Goal: Task Accomplishment & Management: Manage account settings

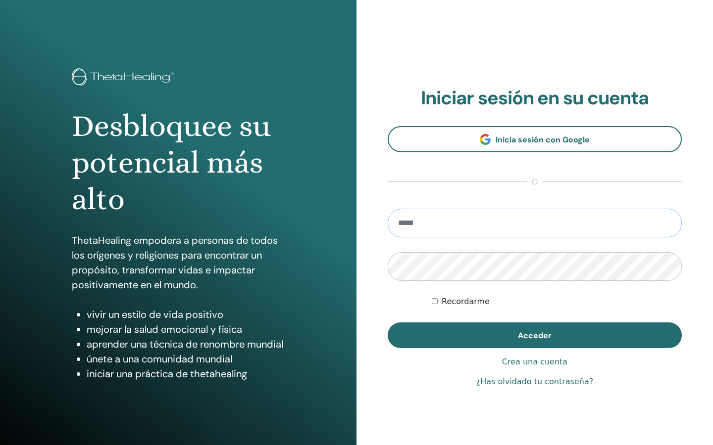
type input "**********"
click at [535, 336] on button "Acceder" at bounding box center [535, 336] width 294 height 26
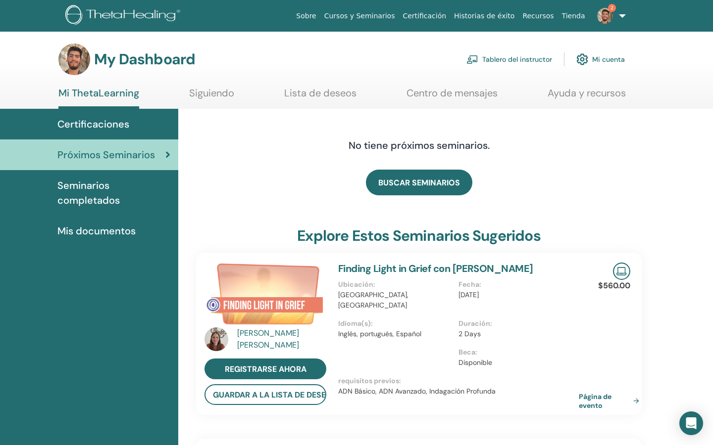
click at [462, 95] on link "Centro de mensajes" at bounding box center [451, 96] width 91 height 19
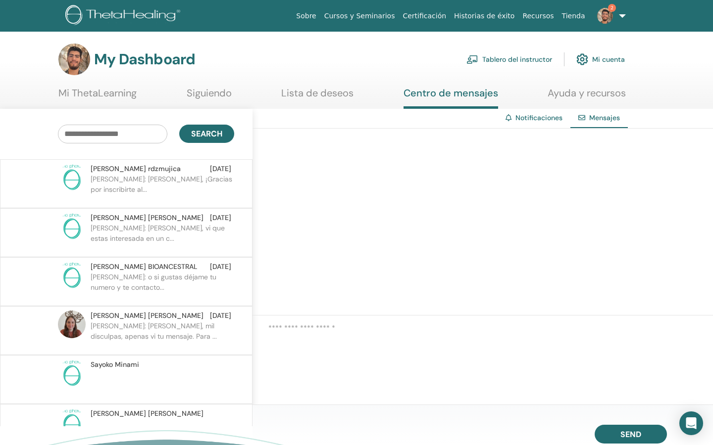
click at [349, 97] on link "Lista de deseos" at bounding box center [317, 96] width 72 height 19
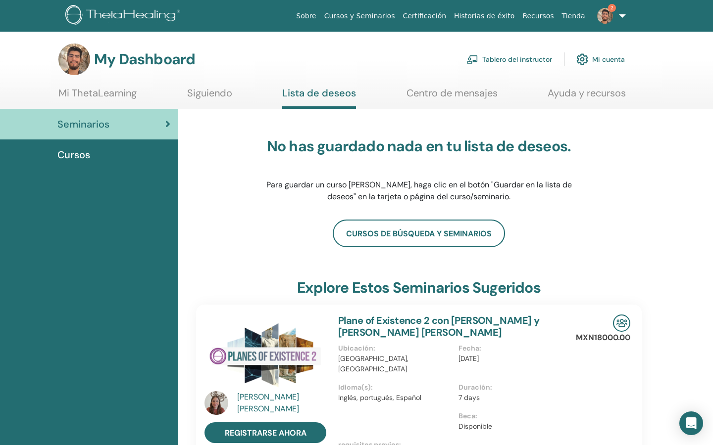
click at [532, 59] on link "Tablero del instructor" at bounding box center [509, 60] width 86 height 22
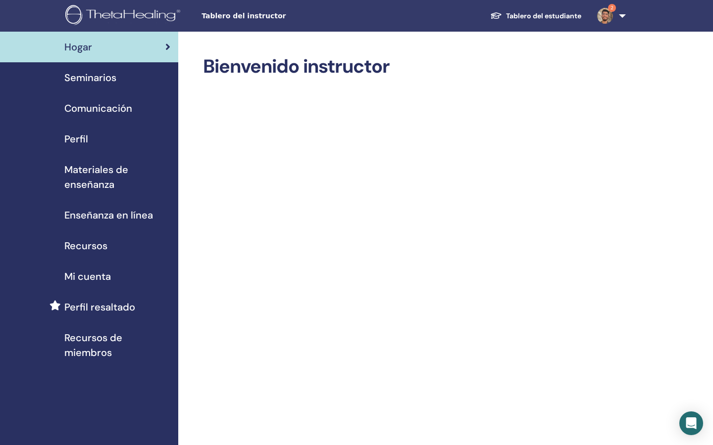
click at [87, 137] on span "Perfil" at bounding box center [76, 139] width 24 height 15
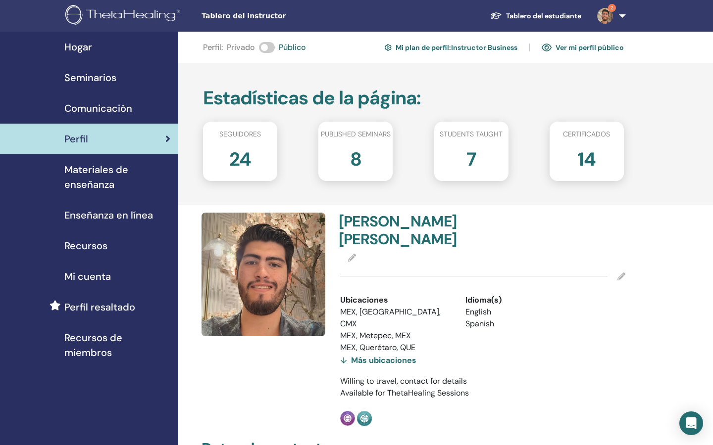
click at [111, 78] on span "Seminarios" at bounding box center [90, 77] width 52 height 15
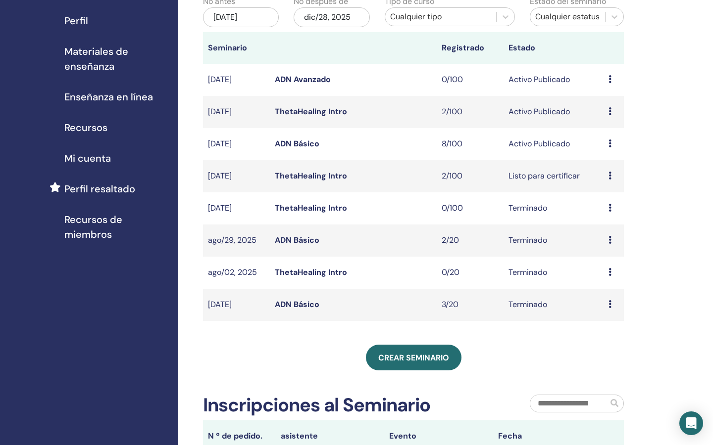
scroll to position [130, 0]
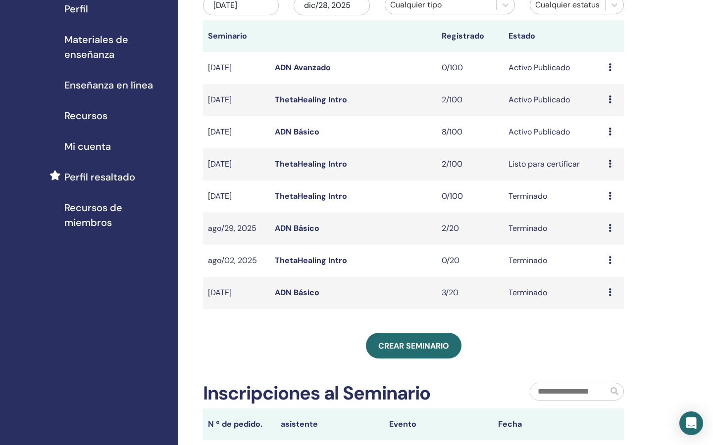
click at [610, 102] on icon at bounding box center [609, 100] width 3 height 8
click at [601, 110] on link "Avance" at bounding box center [602, 110] width 27 height 10
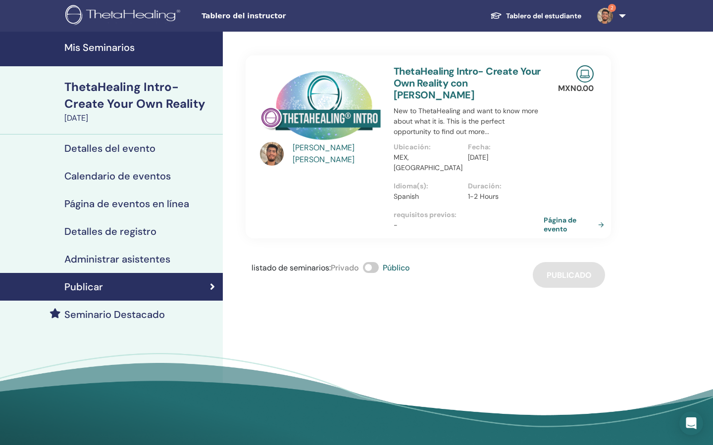
click at [555, 216] on link "Página de evento" at bounding box center [575, 225] width 64 height 18
click at [168, 154] on link "Detalles del evento" at bounding box center [111, 149] width 223 height 28
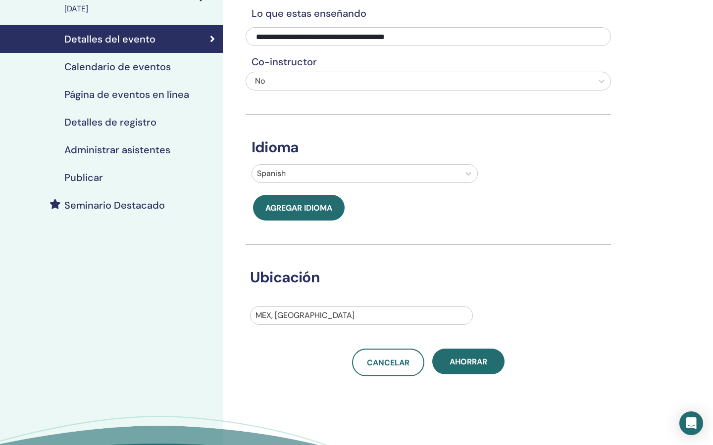
scroll to position [133, 0]
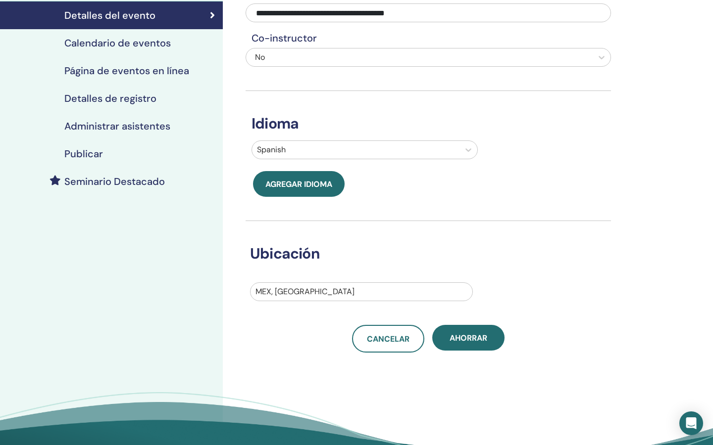
click at [152, 120] on h4 "Administrar asistentes" at bounding box center [117, 126] width 106 height 12
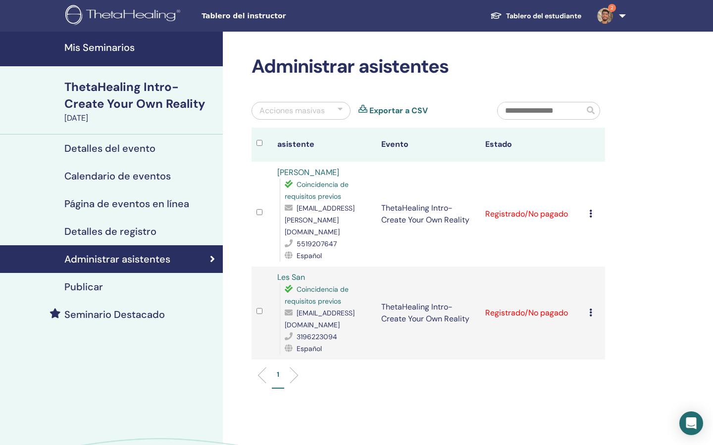
click at [635, 17] on ul "Tablero del estudiante 2 FH FRANCISCO JULIÁN HERNÁNDEZ RAMÍREZ Mi ThetaLearning…" at bounding box center [555, 16] width 207 height 32
click at [620, 17] on link "2" at bounding box center [609, 16] width 41 height 32
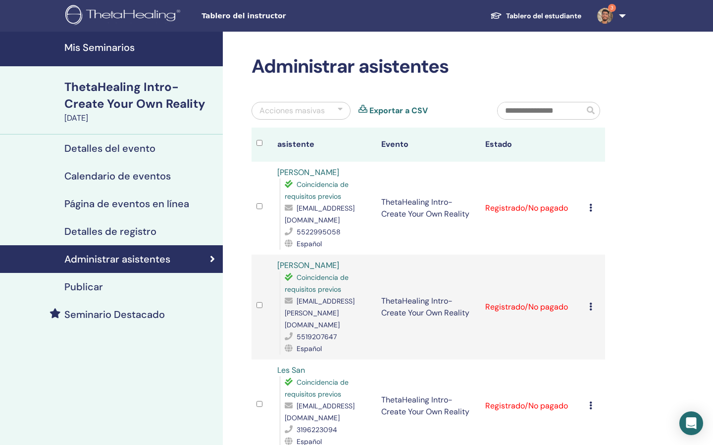
click at [594, 207] on div "Cancelar registro No autocertificar Marcar como pagado Marcar como no pagado Ma…" at bounding box center [594, 208] width 11 height 12
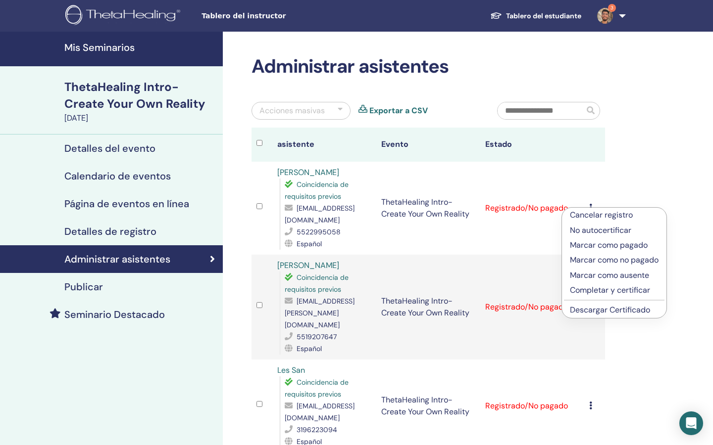
click at [622, 249] on p "Marcar como pagado" at bounding box center [614, 246] width 89 height 12
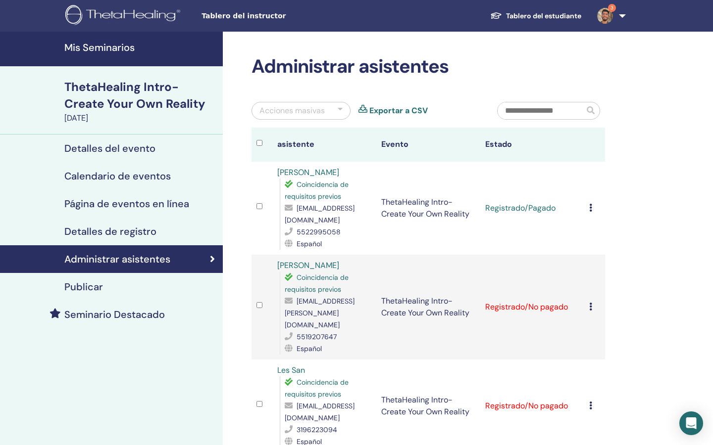
click at [589, 209] on icon at bounding box center [590, 208] width 3 height 8
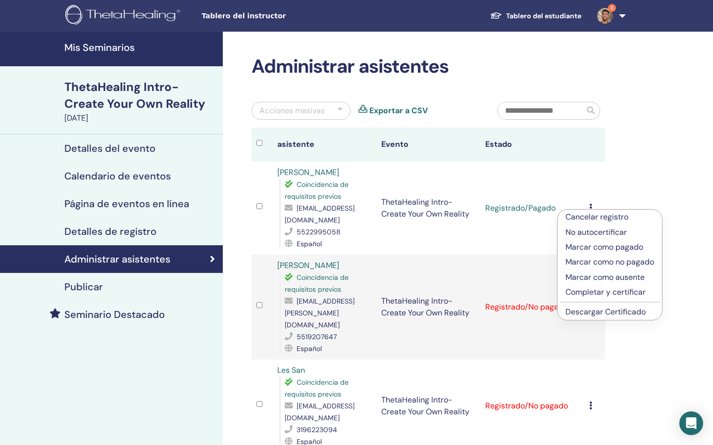
click at [628, 293] on p "Completar y certificar" at bounding box center [609, 293] width 89 height 12
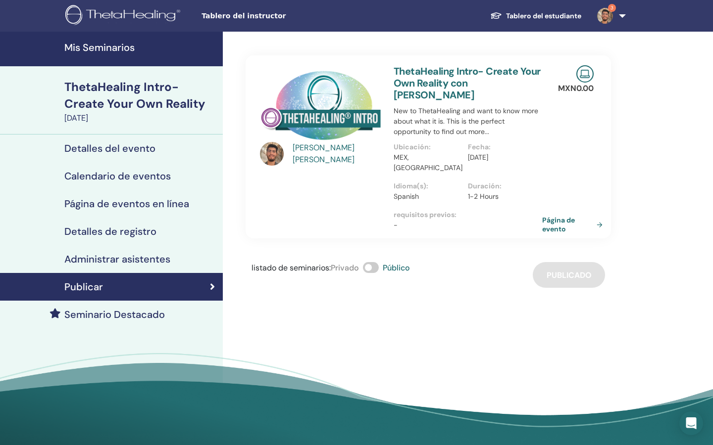
click at [109, 43] on h4 "Mis Seminarios" at bounding box center [140, 48] width 152 height 12
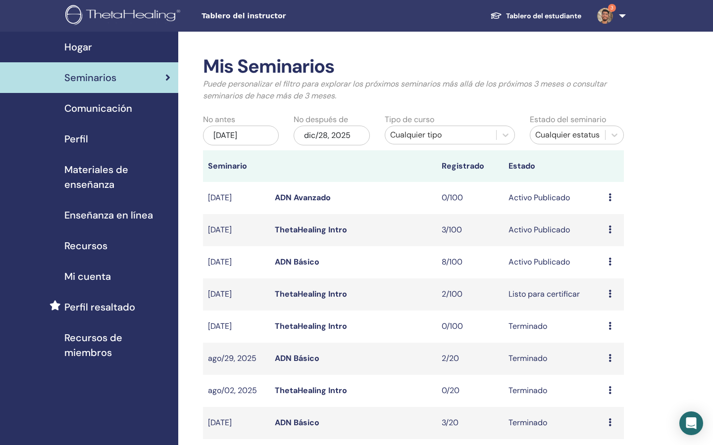
click at [612, 265] on div "Avance Editar asistentes Cancelar" at bounding box center [613, 262] width 10 height 12
click at [605, 270] on link "Avance" at bounding box center [604, 273] width 27 height 10
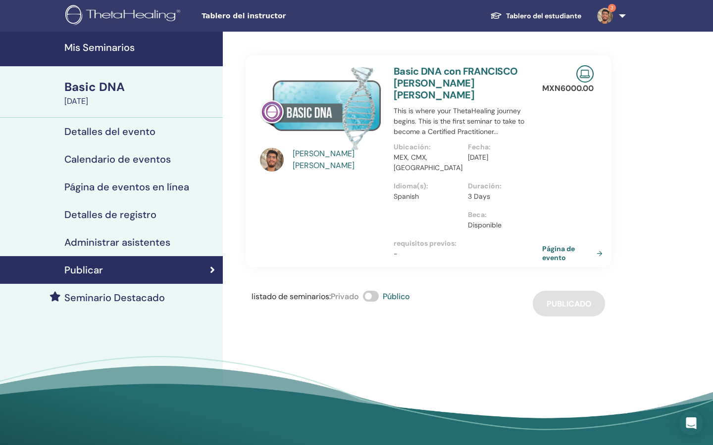
click at [123, 238] on h4 "Administrar asistentes" at bounding box center [117, 243] width 106 height 12
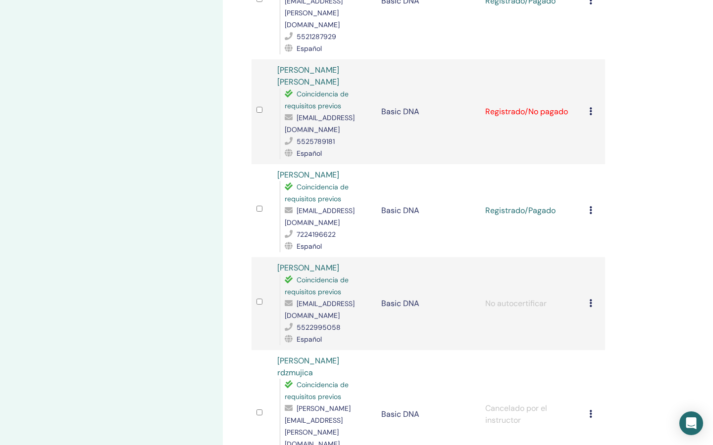
scroll to position [443, 0]
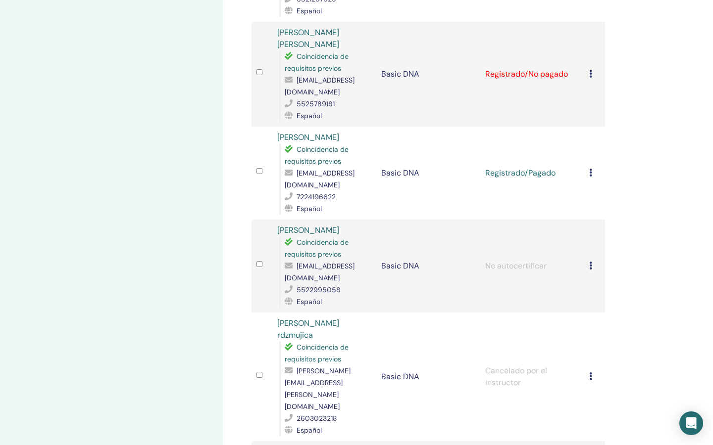
click at [588, 256] on td "Cancelar registro No autocertificar Marcar como pagado Marcar como no pagado Ma…" at bounding box center [594, 266] width 21 height 93
click at [594, 260] on div "Cancelar registro No autocertificar Marcar como pagado Marcar como no pagado Ma…" at bounding box center [594, 266] width 11 height 12
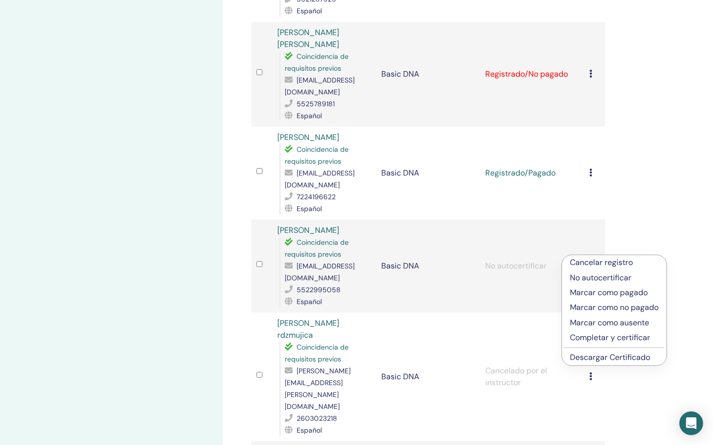
click at [601, 337] on p "Completar y certificar" at bounding box center [614, 338] width 89 height 12
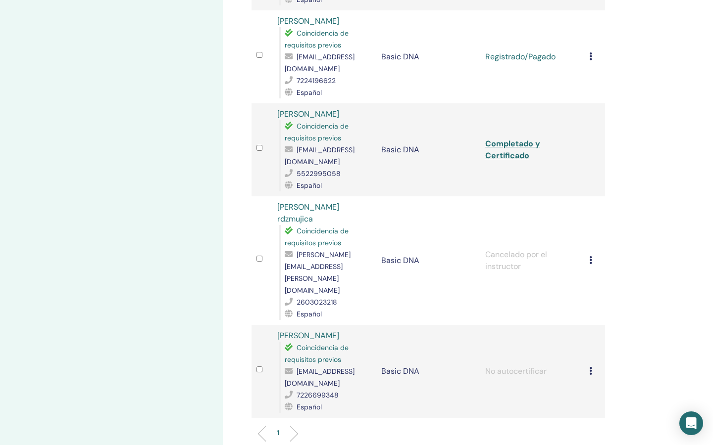
scroll to position [565, 0]
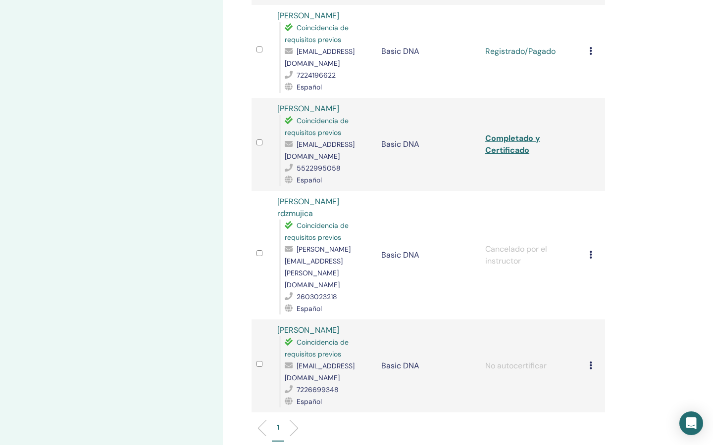
click at [522, 133] on link "Completado y Certificado" at bounding box center [512, 144] width 55 height 22
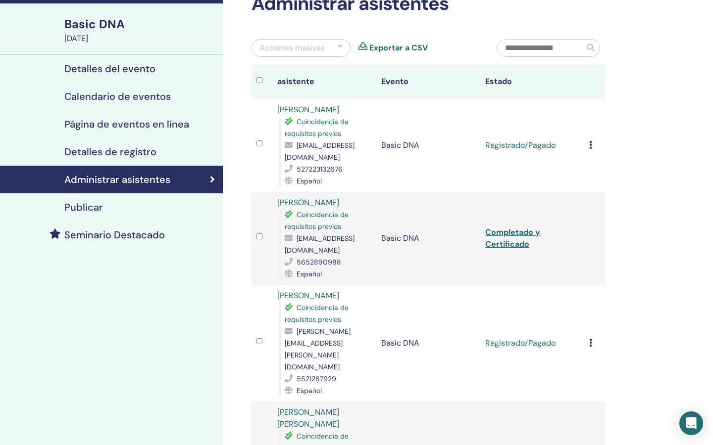
scroll to position [62, 0]
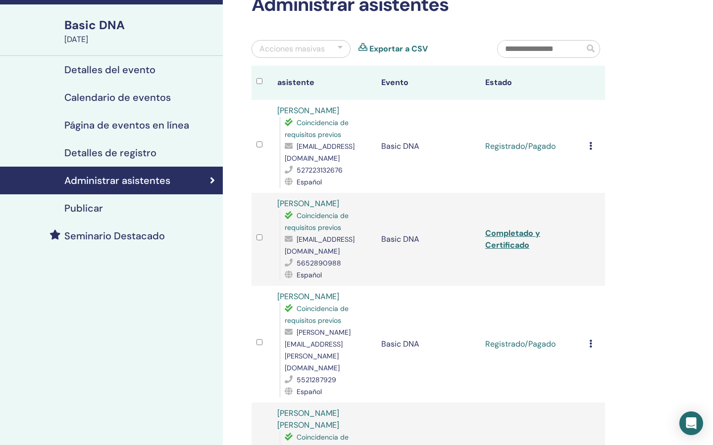
click at [591, 144] on icon at bounding box center [590, 146] width 3 height 8
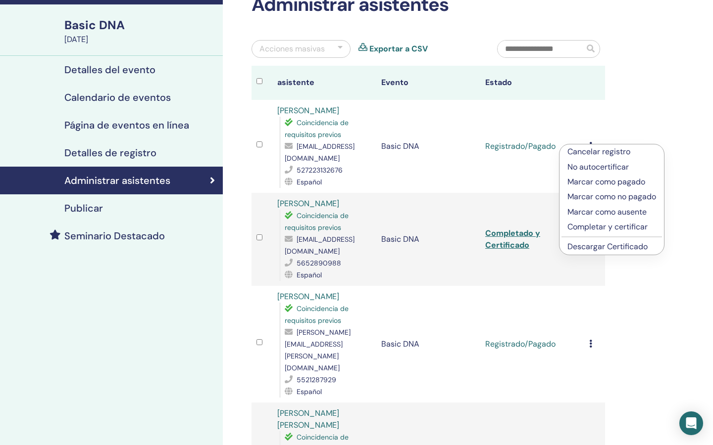
click at [606, 227] on p "Completar y certificar" at bounding box center [611, 227] width 89 height 12
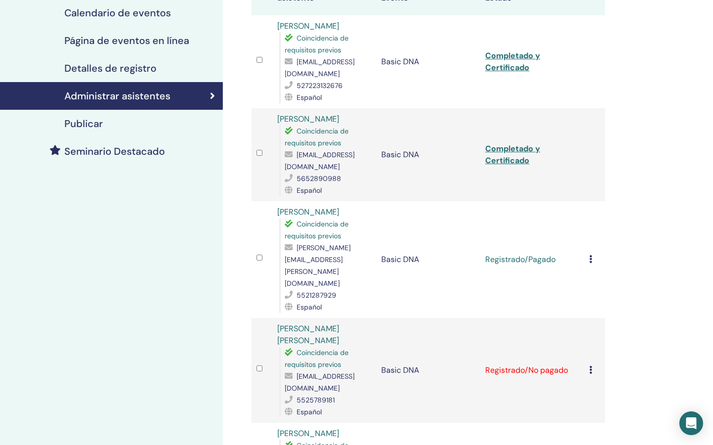
scroll to position [149, 0]
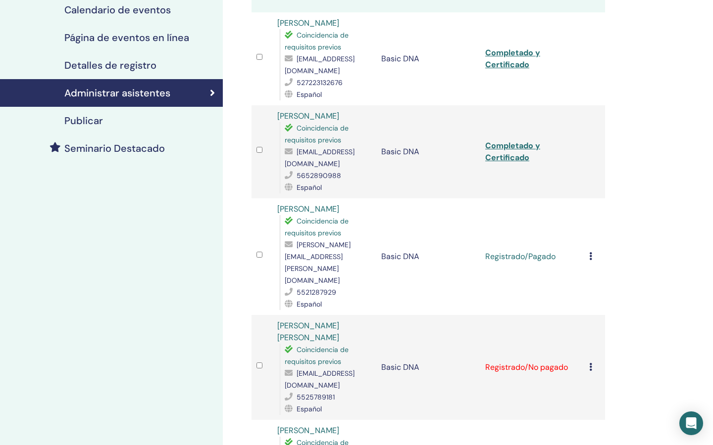
click at [588, 245] on td "Cancelar registro No autocertificar Marcar como pagado Marcar como no pagado Ma…" at bounding box center [594, 256] width 21 height 117
click at [590, 252] on icon at bounding box center [590, 256] width 3 height 8
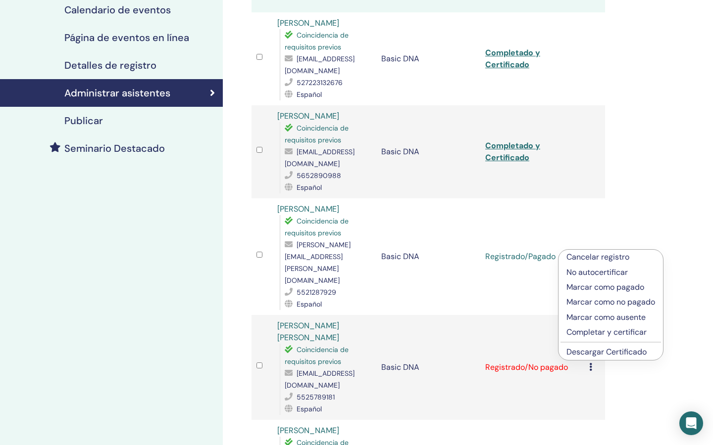
click at [597, 333] on p "Completar y certificar" at bounding box center [610, 333] width 89 height 12
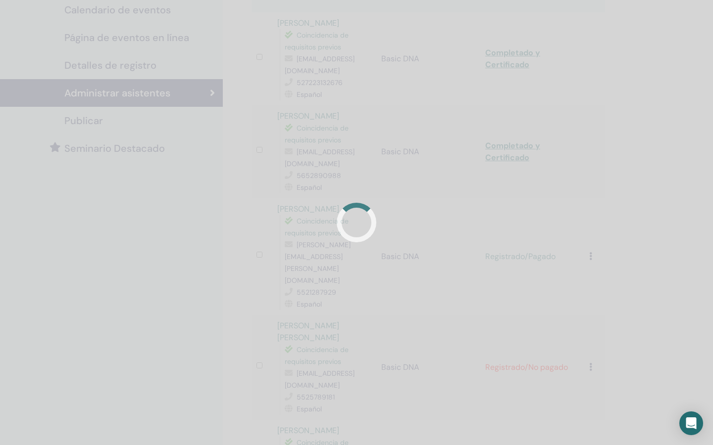
scroll to position [165, 0]
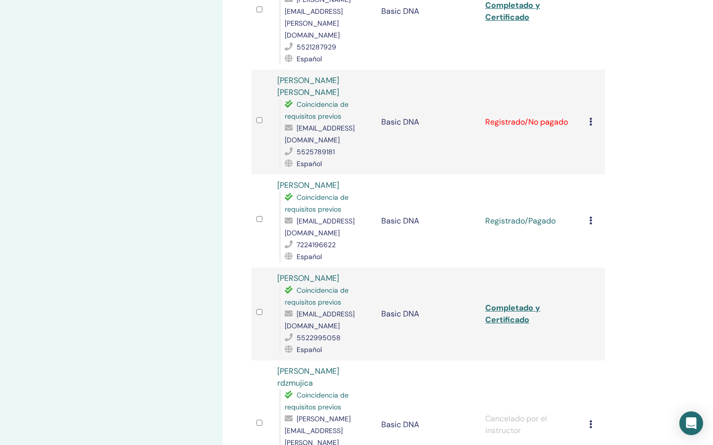
scroll to position [421, 0]
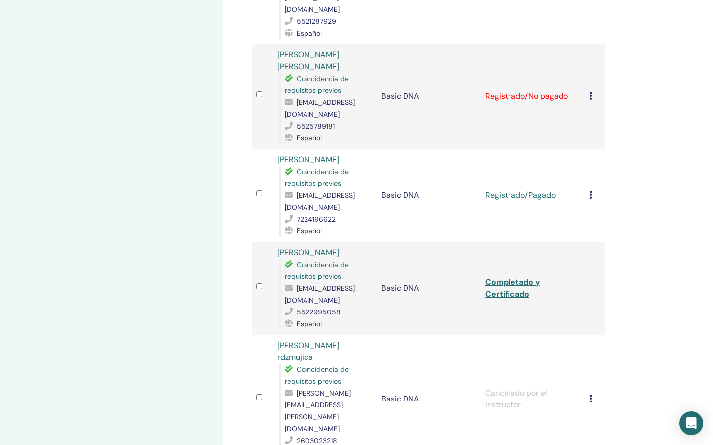
click at [595, 91] on div "Cancelar registro No autocertificar Marcar como pagado Marcar como no pagado Ma…" at bounding box center [594, 97] width 11 height 12
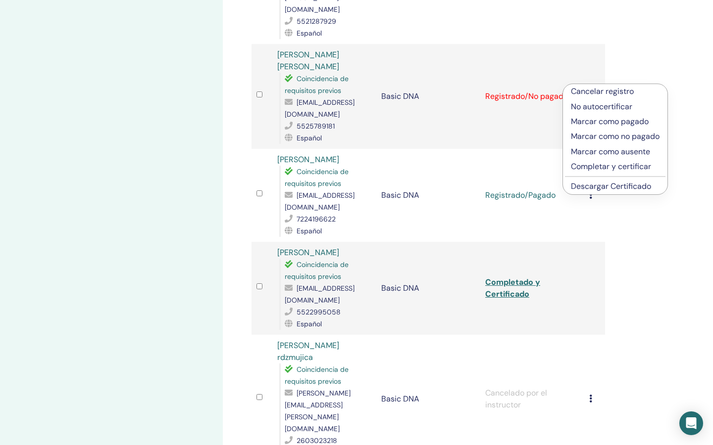
click at [592, 165] on p "Completar y certificar" at bounding box center [615, 167] width 89 height 12
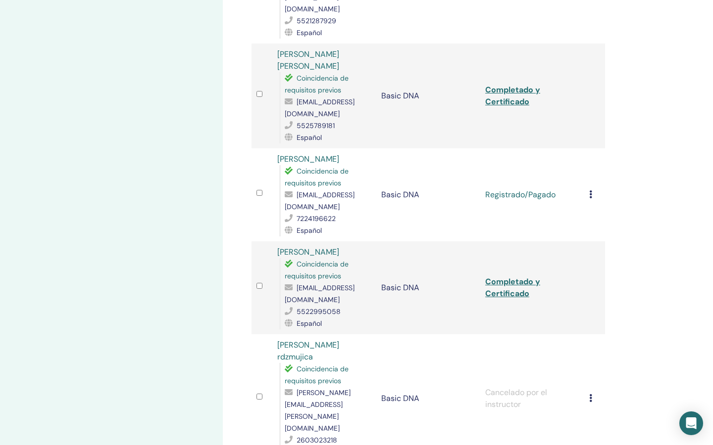
scroll to position [423, 0]
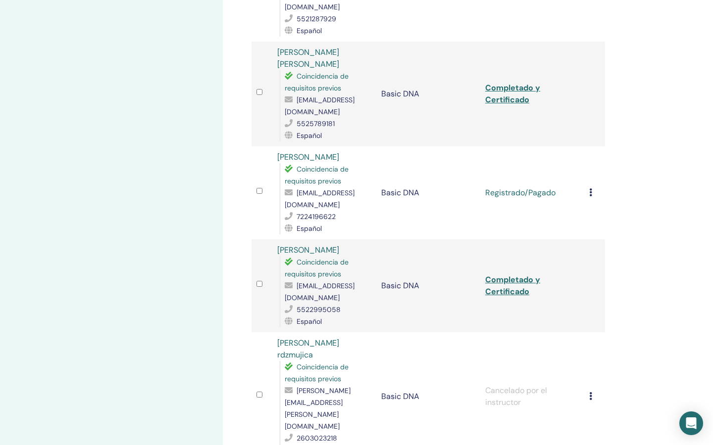
click at [587, 178] on td "Cancelar registro No autocertificar Marcar como pagado Marcar como no pagado Ma…" at bounding box center [594, 193] width 21 height 93
click at [592, 187] on div "Cancelar registro No autocertificar Marcar como pagado Marcar como no pagado Ma…" at bounding box center [594, 193] width 11 height 12
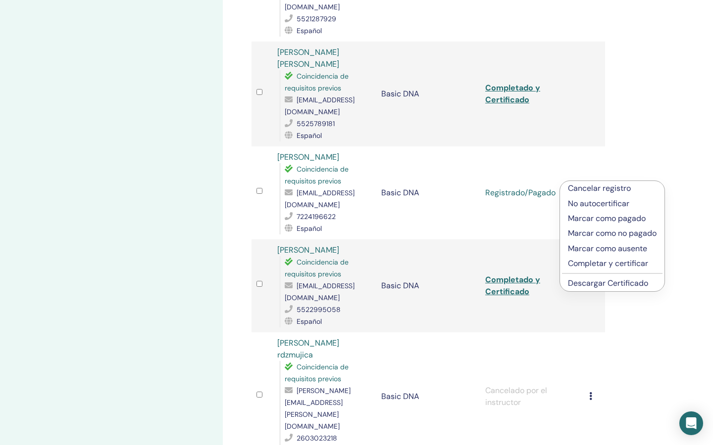
click at [590, 262] on p "Completar y certificar" at bounding box center [612, 264] width 89 height 12
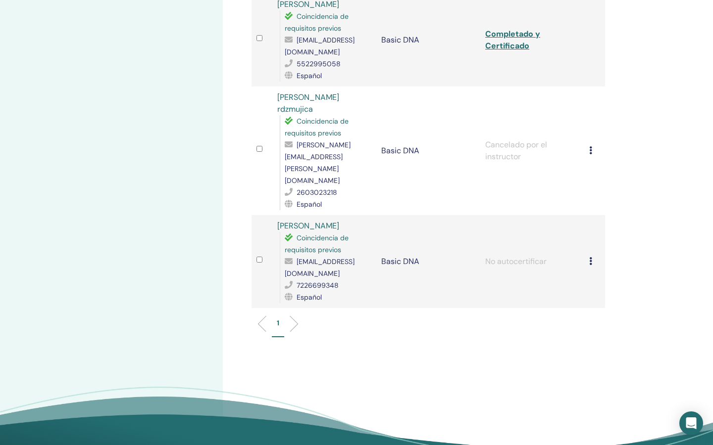
scroll to position [671, 0]
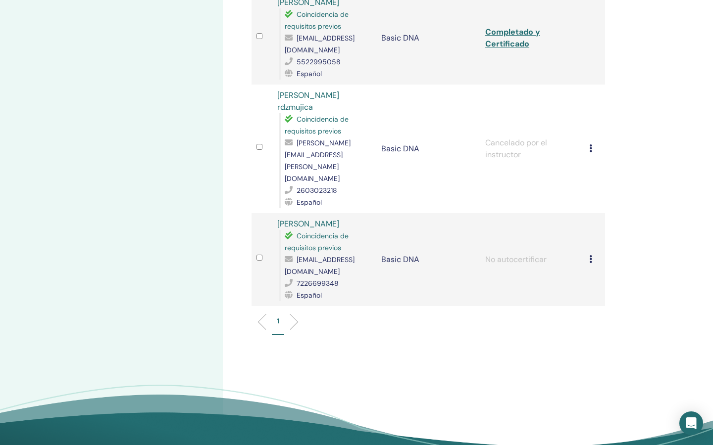
click at [592, 254] on div "Cancelar registro No autocertificar Marcar como pagado Marcar como no pagado Ma…" at bounding box center [594, 260] width 11 height 12
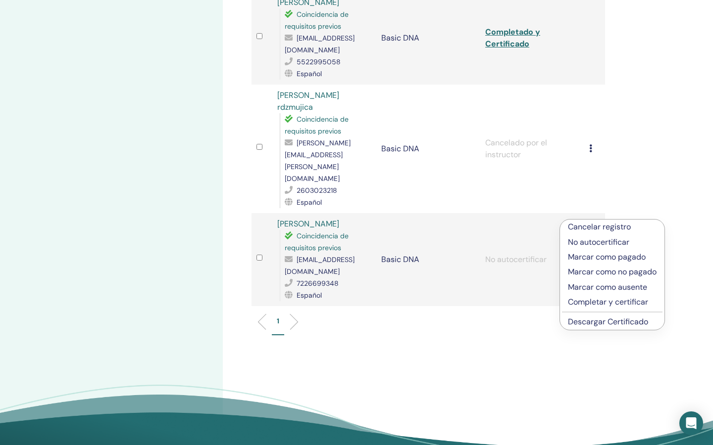
click at [589, 301] on p "Completar y certificar" at bounding box center [612, 302] width 89 height 12
